Goal: Book appointment/travel/reservation

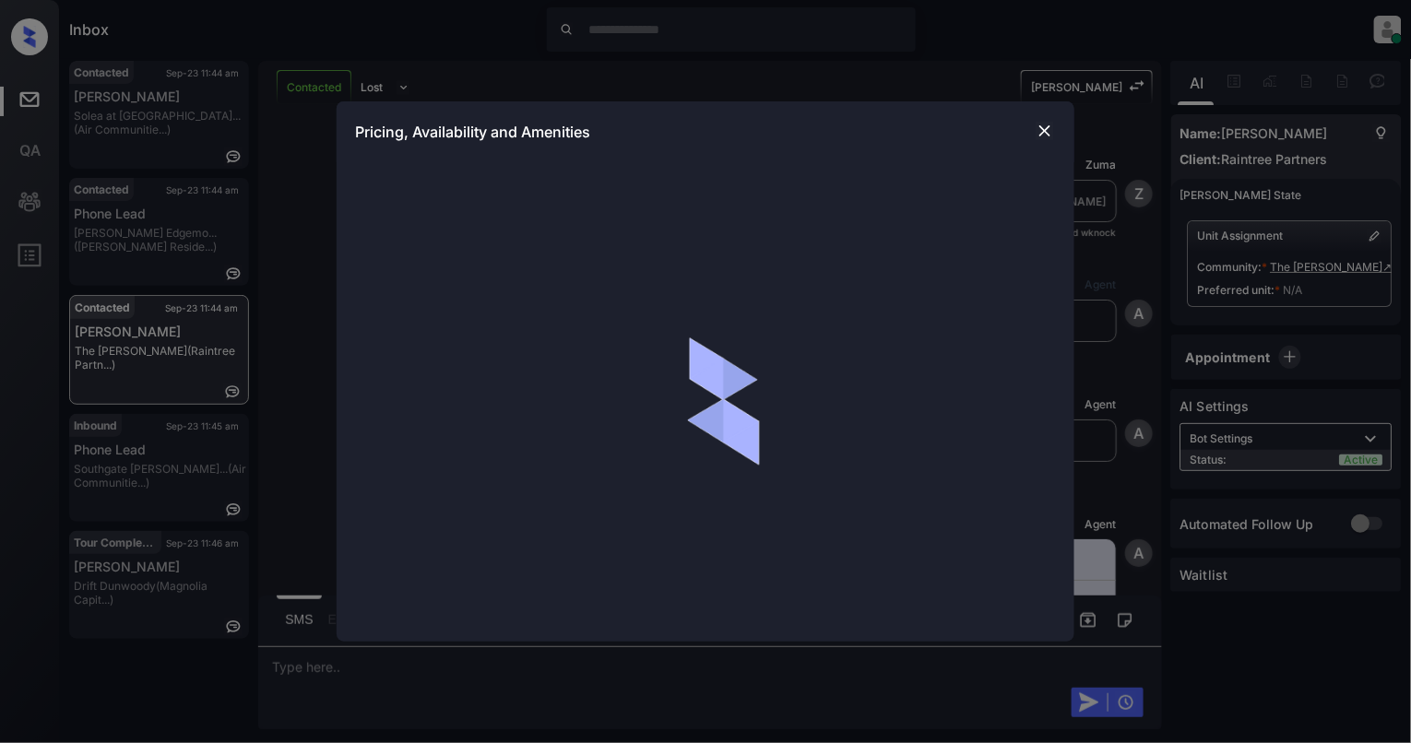
scroll to position [1636, 0]
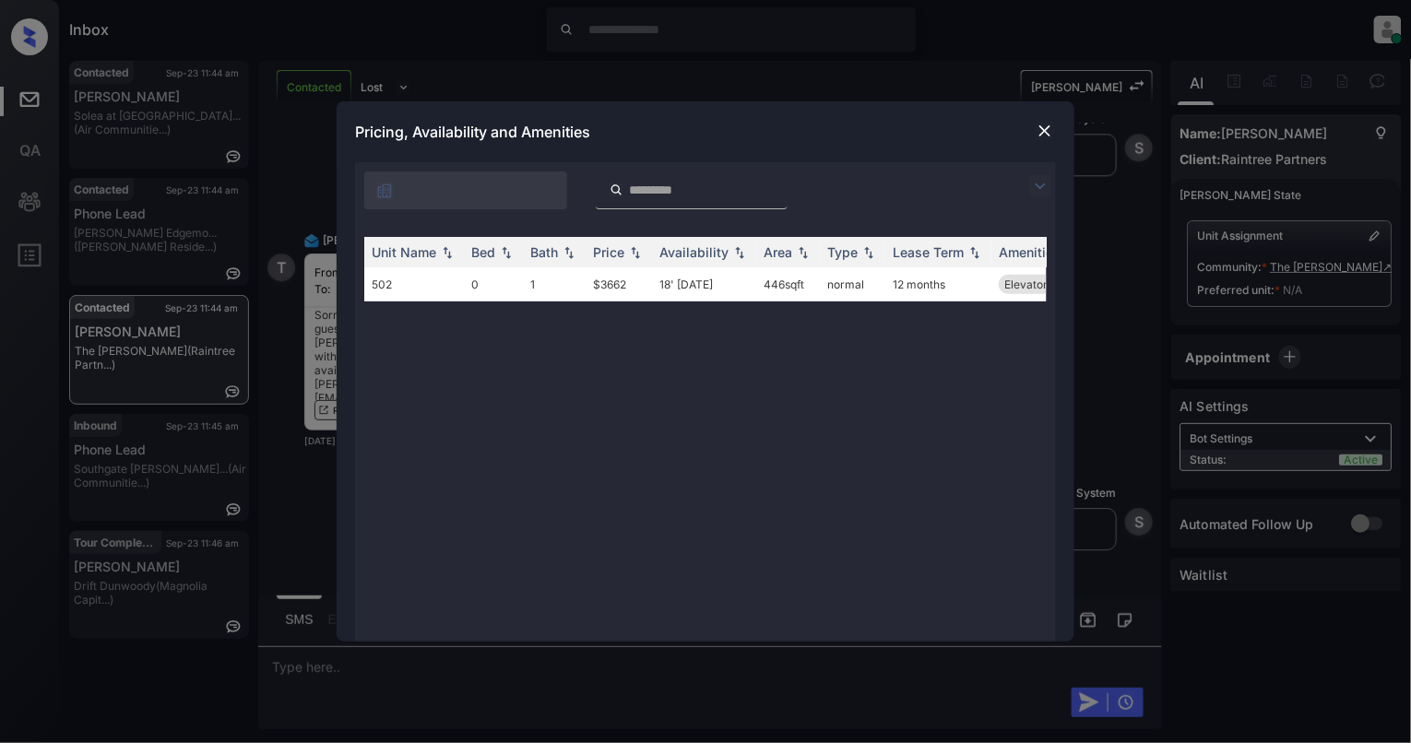
click at [1045, 133] on img at bounding box center [1045, 131] width 18 height 18
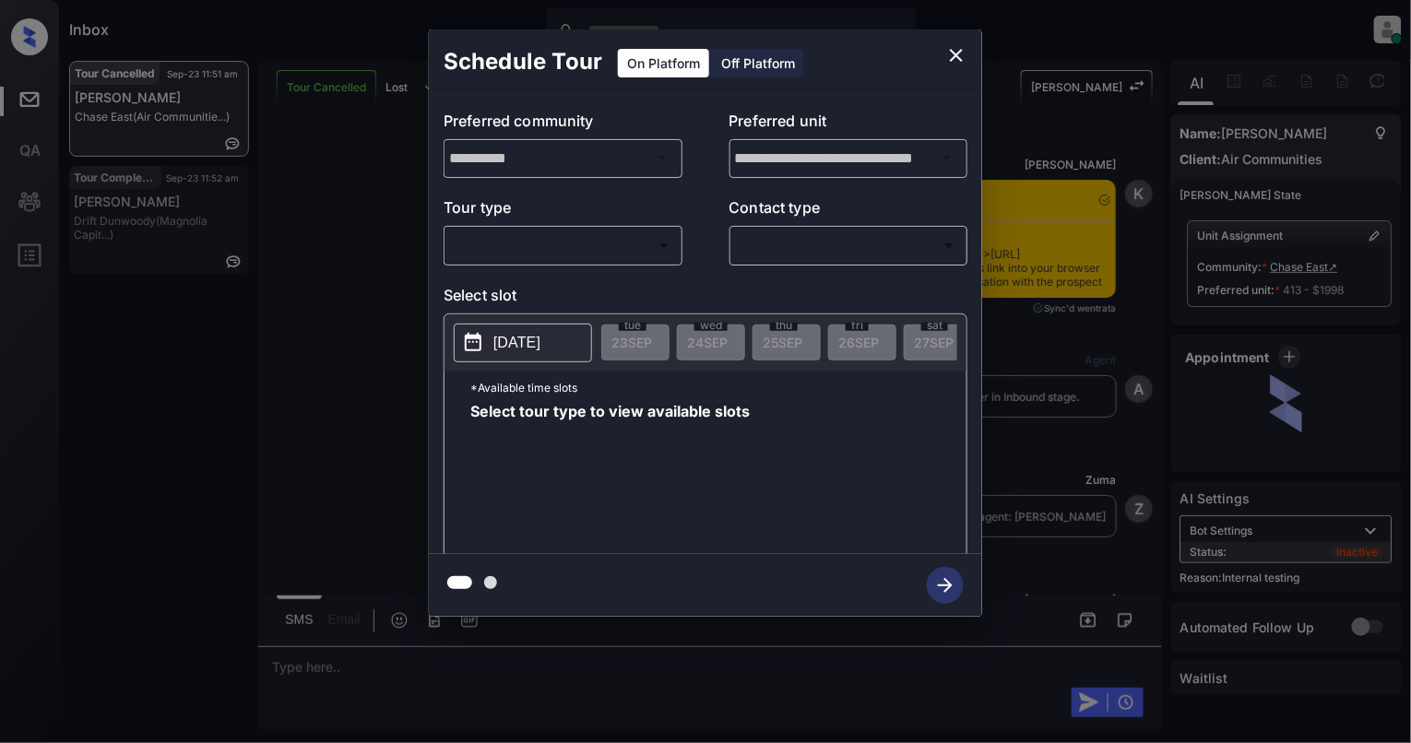
scroll to position [19102, 0]
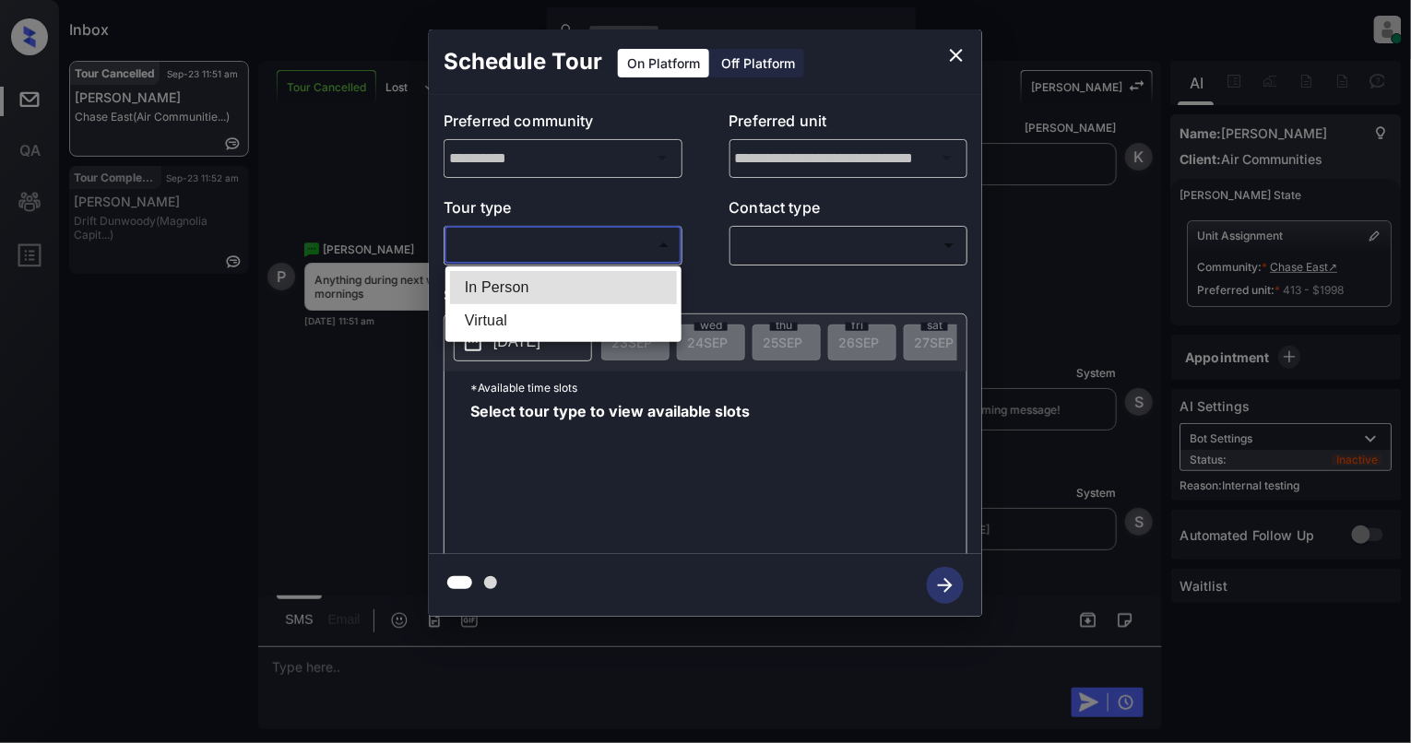
click at [621, 247] on body "Inbox [PERSON_NAME] Online Set yourself offline Set yourself on break Profile S…" at bounding box center [705, 371] width 1411 height 743
click at [544, 277] on li "In Person" at bounding box center [563, 287] width 227 height 33
type input "********"
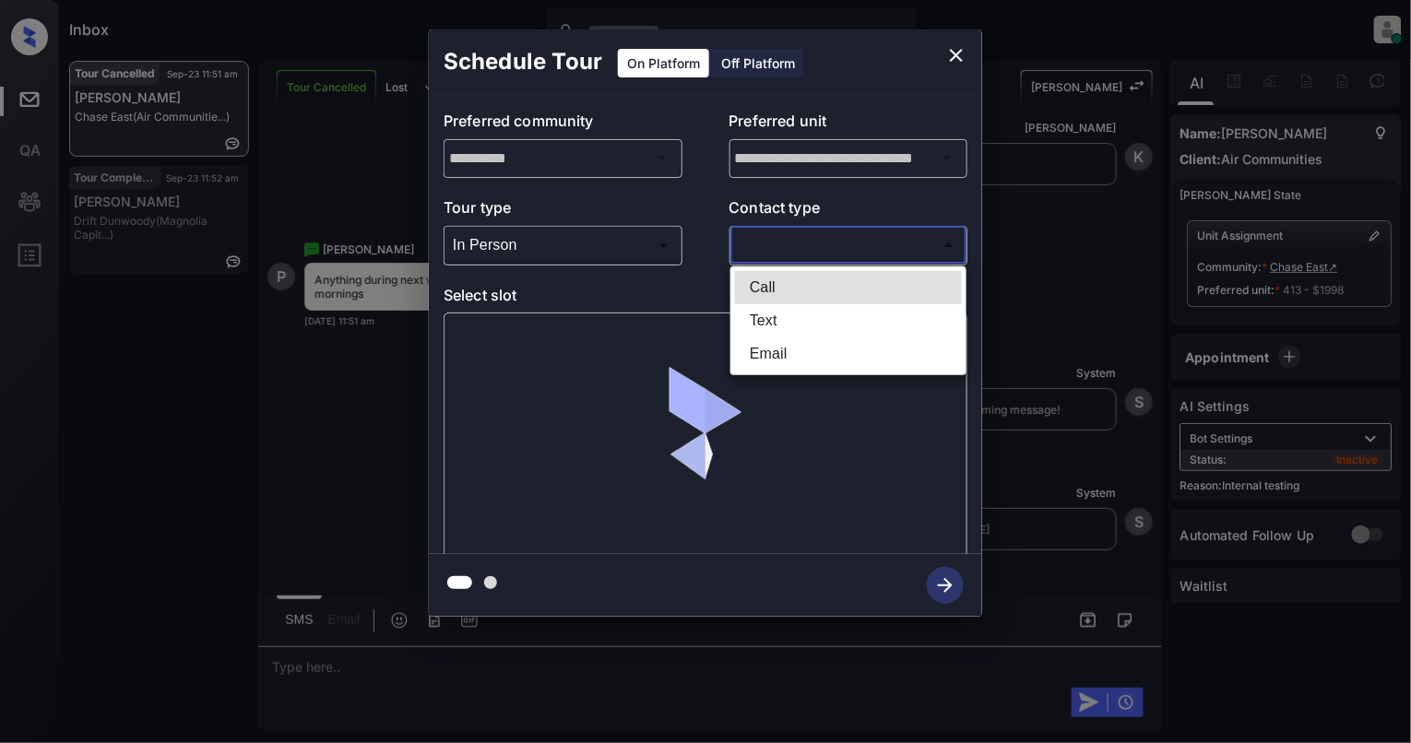
click at [760, 238] on body "Inbox [PERSON_NAME] Online Set yourself offline Set yourself on break Profile S…" at bounding box center [705, 371] width 1411 height 743
click at [776, 321] on li "Text" at bounding box center [848, 320] width 227 height 33
type input "****"
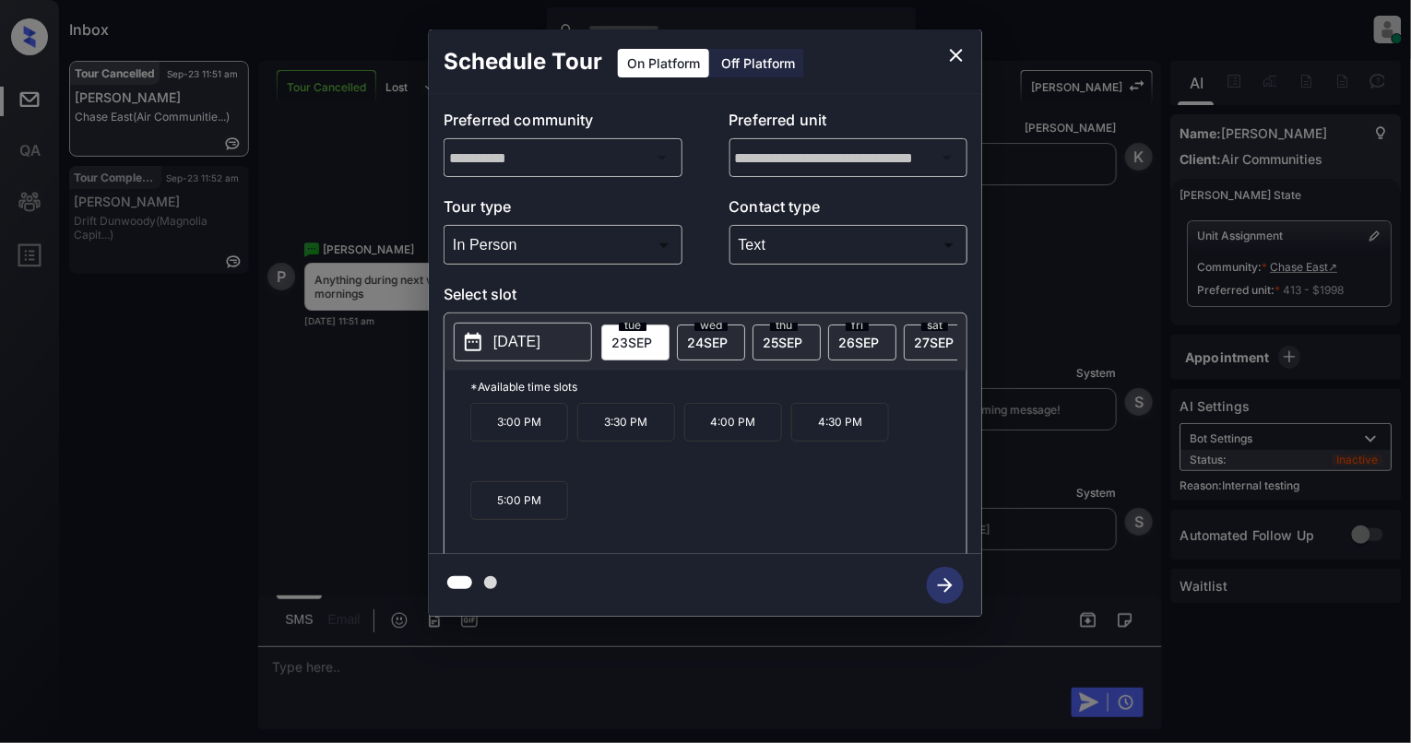
click at [492, 350] on button "[DATE]" at bounding box center [523, 342] width 138 height 39
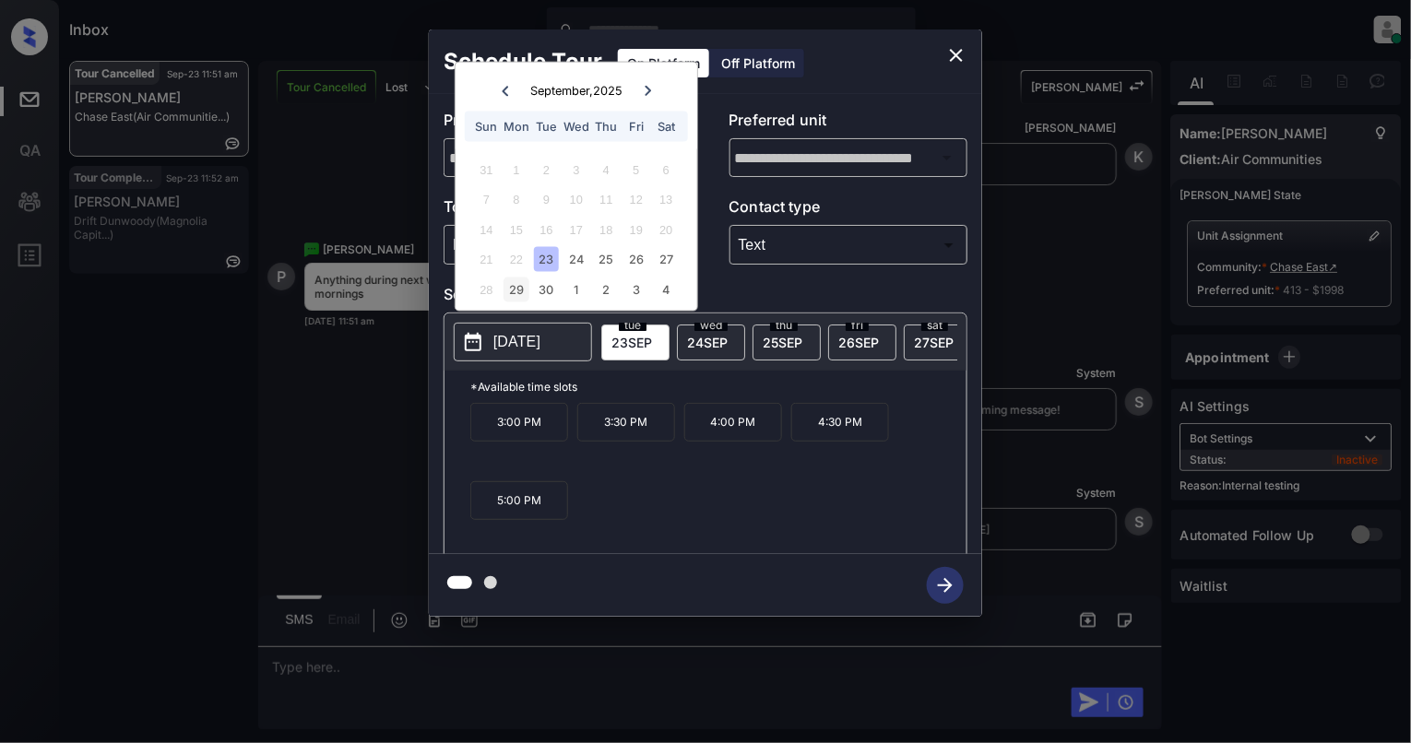
click at [528, 280] on div "29" at bounding box center [516, 289] width 25 height 25
click at [642, 488] on p "1:15 PM" at bounding box center [626, 469] width 98 height 38
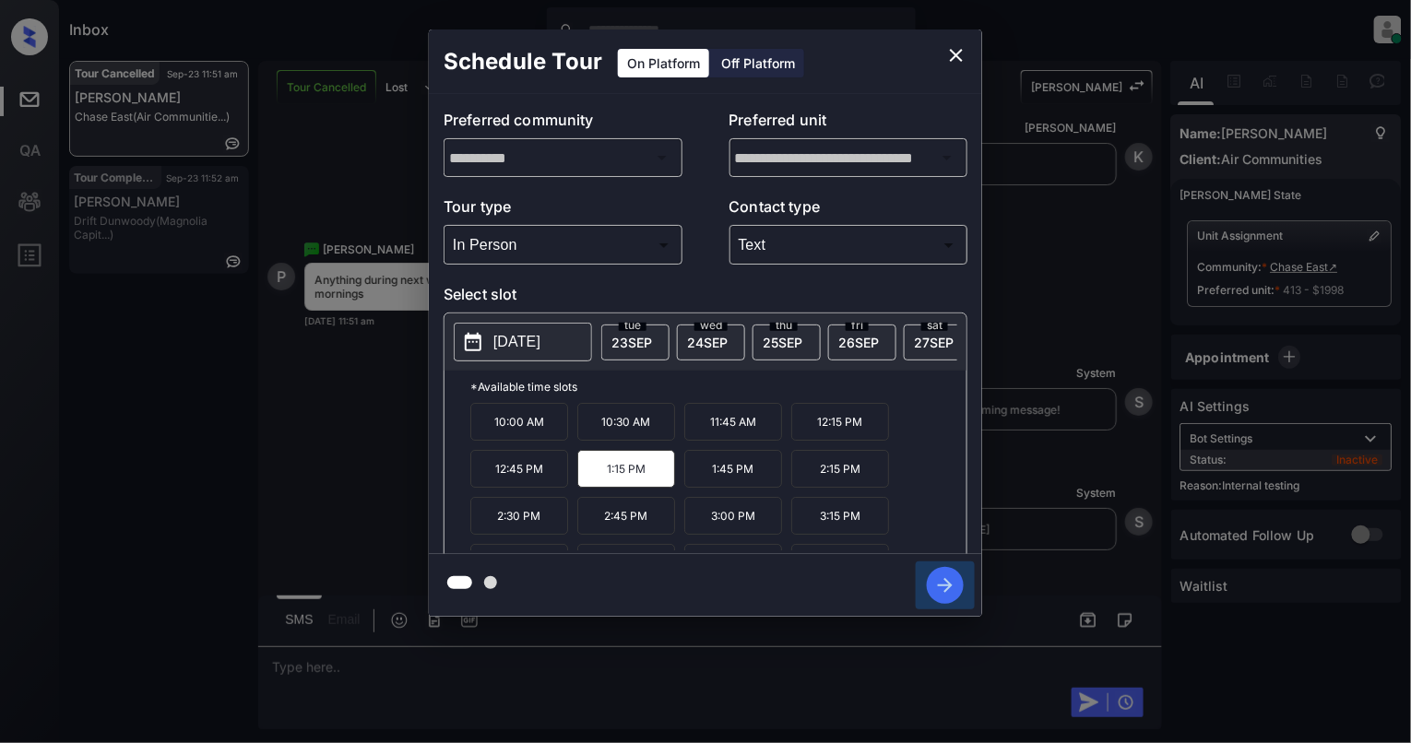
click at [935, 575] on icon "button" at bounding box center [945, 585] width 37 height 37
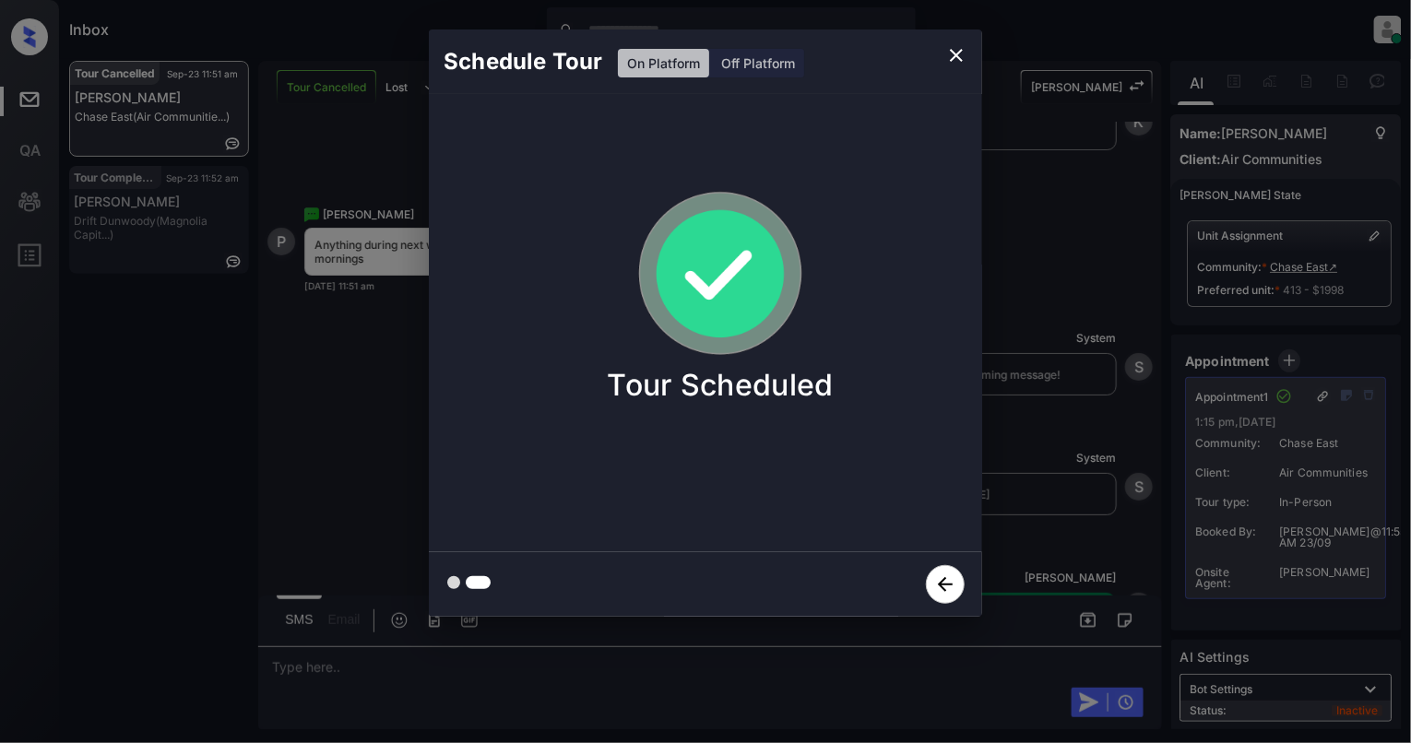
click at [949, 59] on icon "close" at bounding box center [956, 55] width 22 height 22
